Goal: Task Accomplishment & Management: Manage account settings

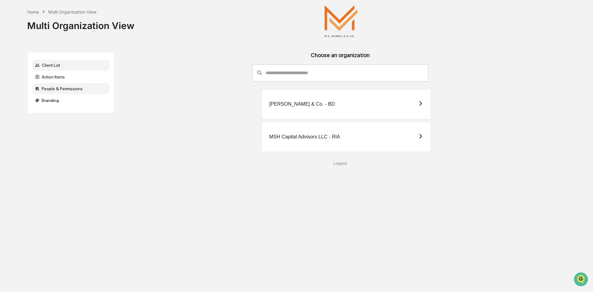
click at [74, 88] on div "People & Permissions" at bounding box center [70, 88] width 77 height 11
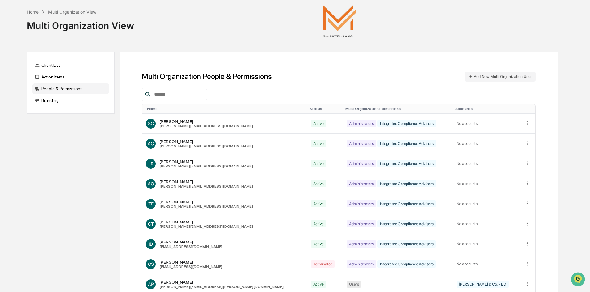
click at [170, 95] on input "text" at bounding box center [178, 95] width 53 height 8
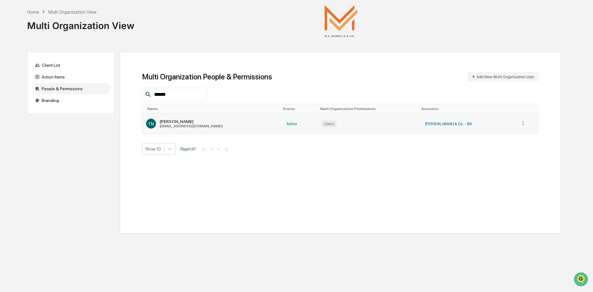
click at [523, 123] on icon at bounding box center [523, 123] width 1 height 4
click at [508, 143] on div "Change Status" at bounding box center [499, 143] width 43 height 6
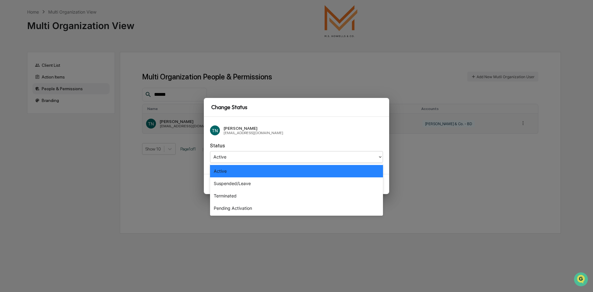
click at [380, 156] on icon at bounding box center [380, 157] width 5 height 5
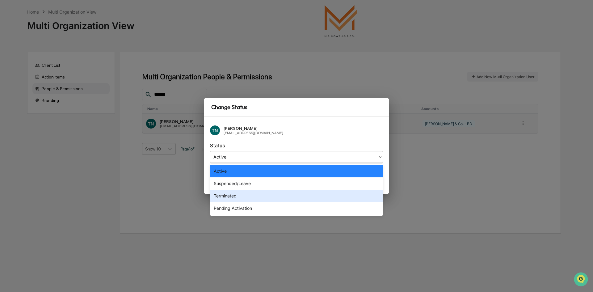
click at [251, 196] on div "Terminated" at bounding box center [296, 196] width 173 height 12
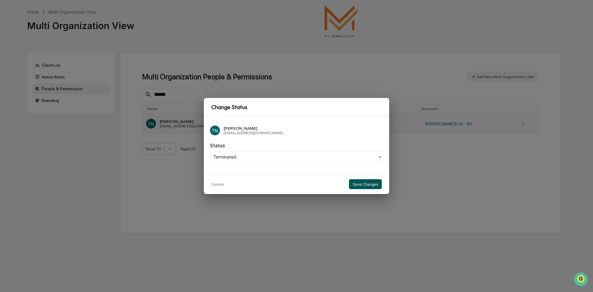
click at [357, 185] on button "Save Changes" at bounding box center [365, 184] width 33 height 10
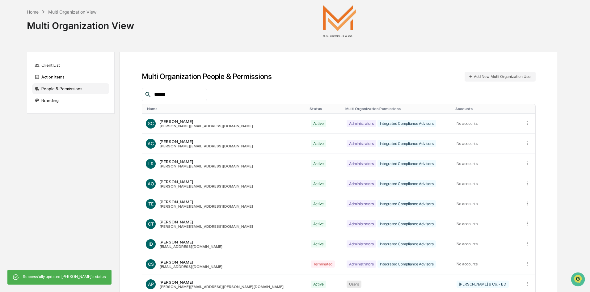
click at [193, 98] on input "******" at bounding box center [178, 95] width 53 height 8
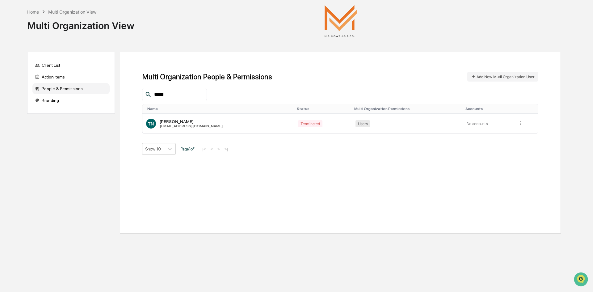
type input "*****"
drag, startPoint x: 177, startPoint y: 96, endPoint x: 153, endPoint y: 96, distance: 24.4
click at [153, 96] on input "*****" at bounding box center [178, 95] width 53 height 8
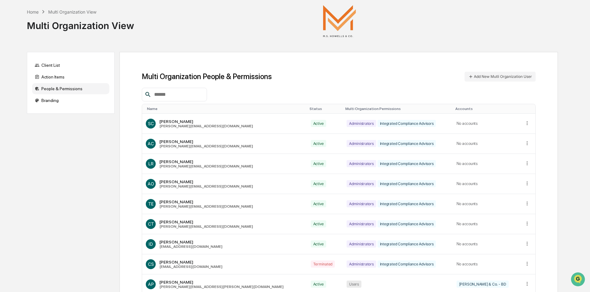
click at [582, 124] on div "Home Multi Organization View Multi Organization View Client List Action Items P…" at bounding box center [295, 177] width 590 height 355
click at [194, 96] on input "text" at bounding box center [178, 95] width 53 height 8
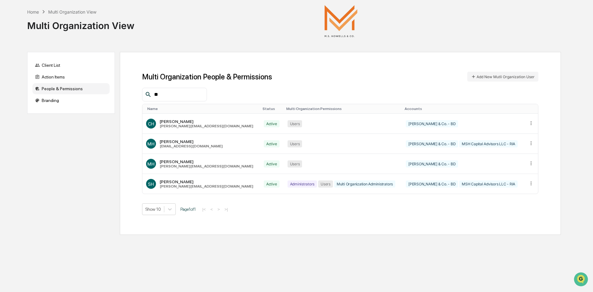
type input "*"
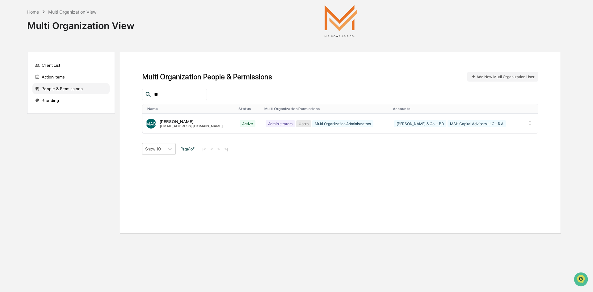
type input "*"
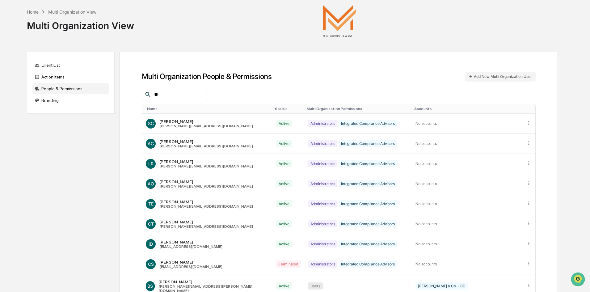
type input "*"
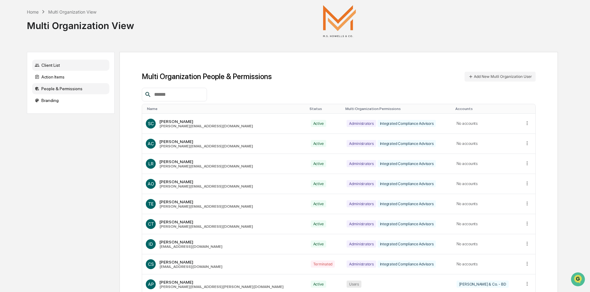
click at [53, 64] on div "Client List" at bounding box center [70, 65] width 77 height 11
